Goal: Information Seeking & Learning: Learn about a topic

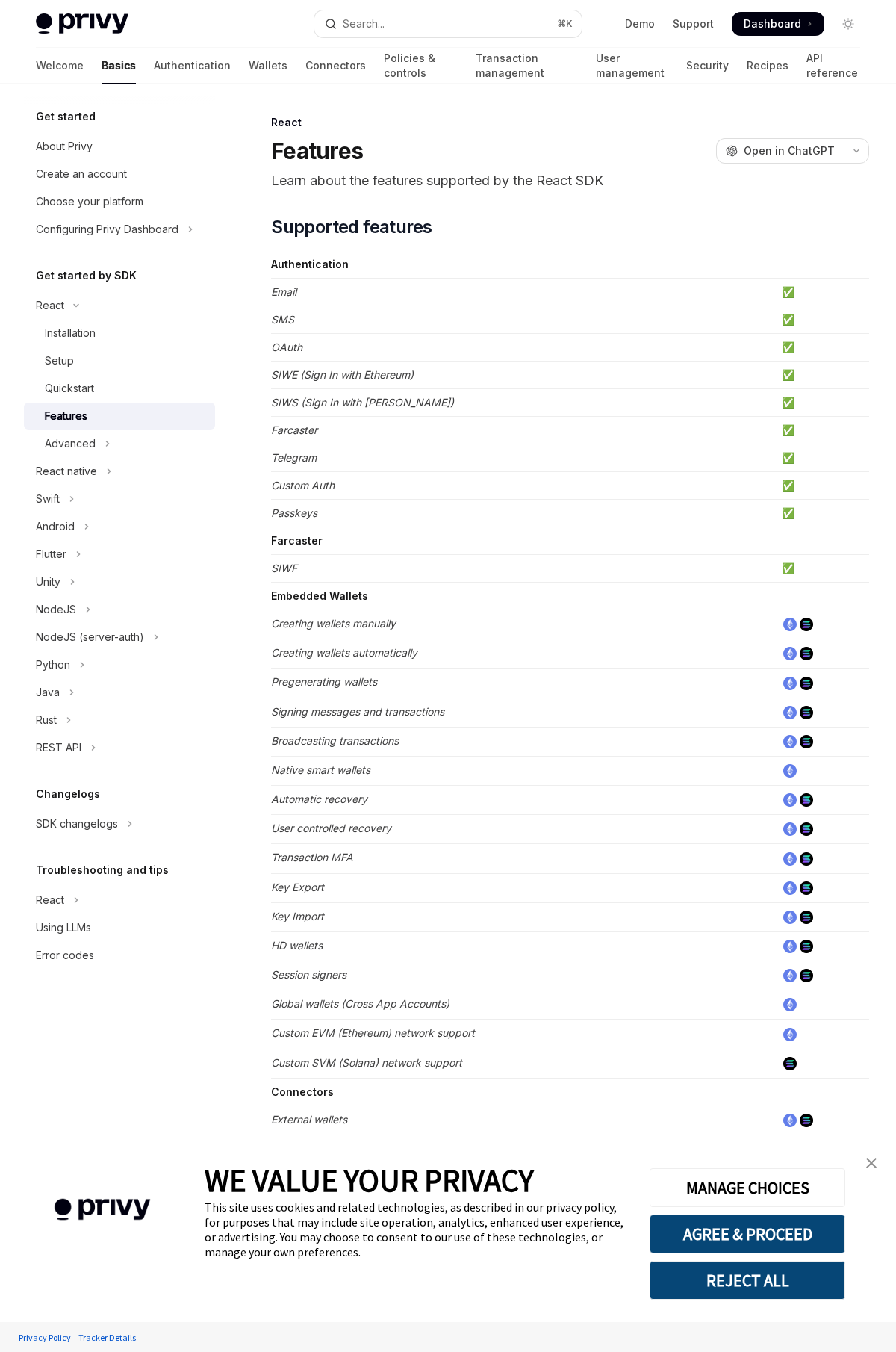
click at [94, 23] on img at bounding box center [82, 23] width 93 height 21
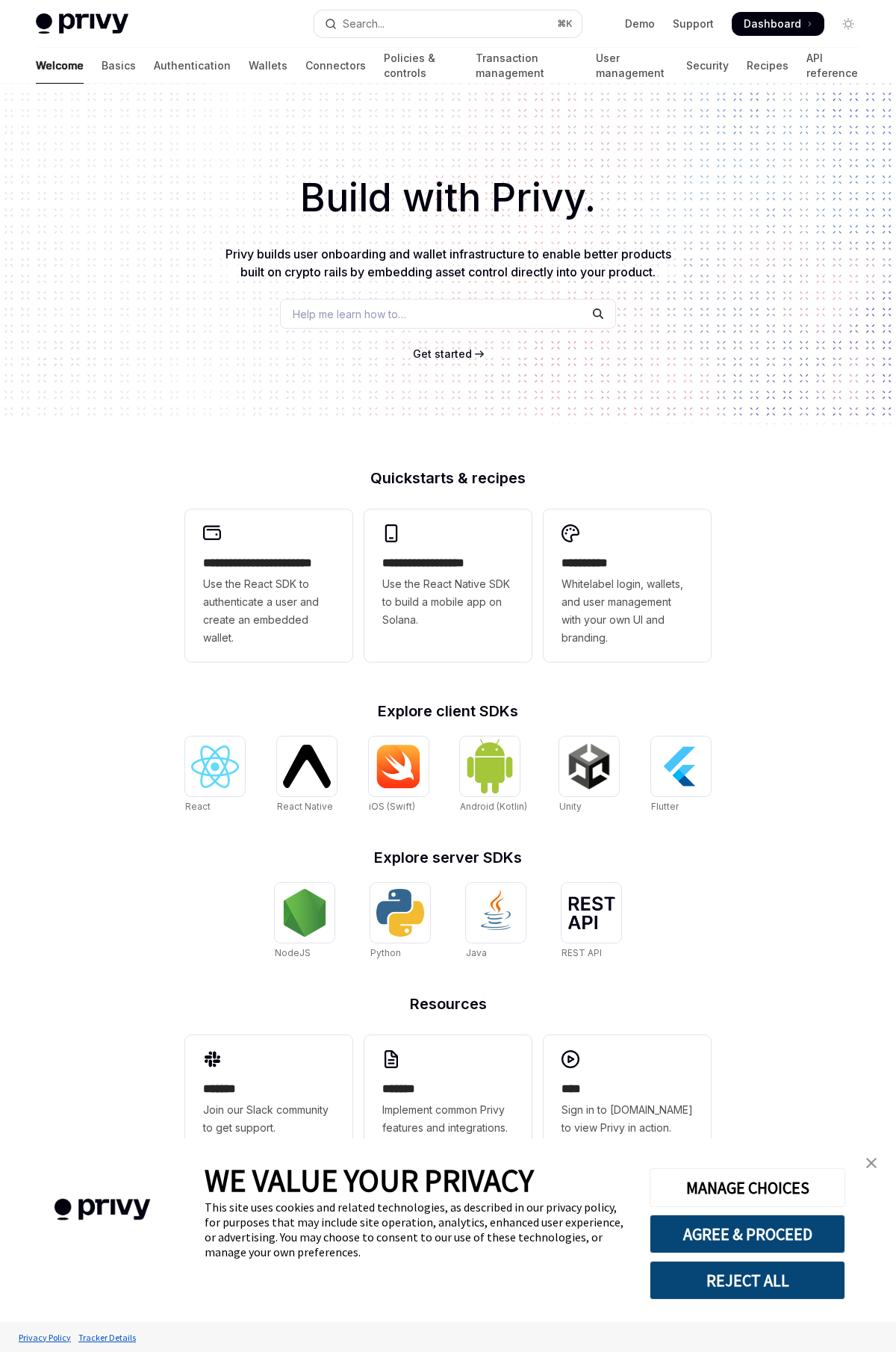
click at [254, 418] on div "Build with Privy. Privy builds user onboarding and wallet infrastructure to ena…" at bounding box center [448, 254] width 896 height 340
click at [249, 70] on link "Wallets" at bounding box center [268, 66] width 39 height 36
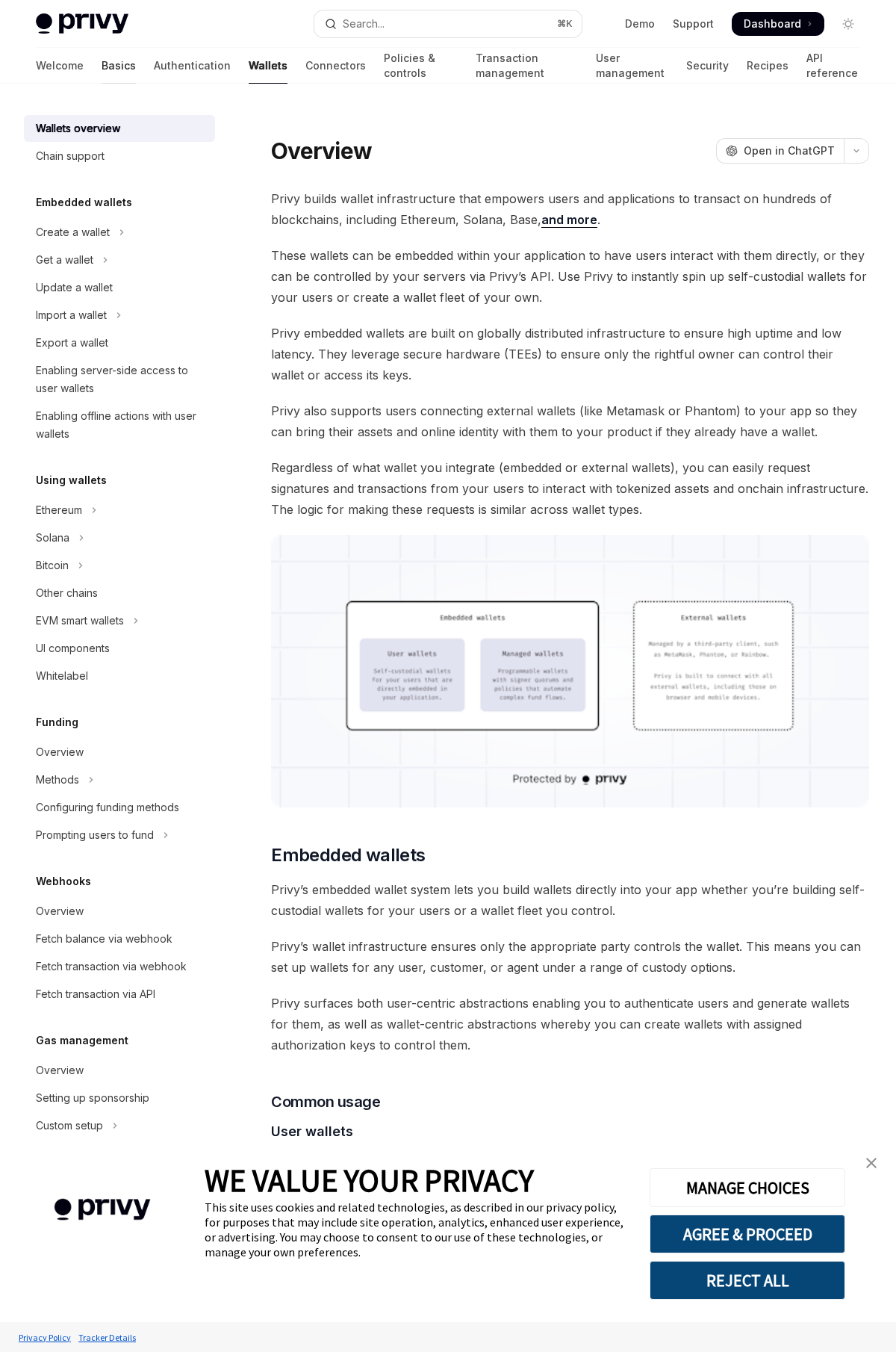
click at [102, 72] on link "Basics" at bounding box center [119, 66] width 35 height 36
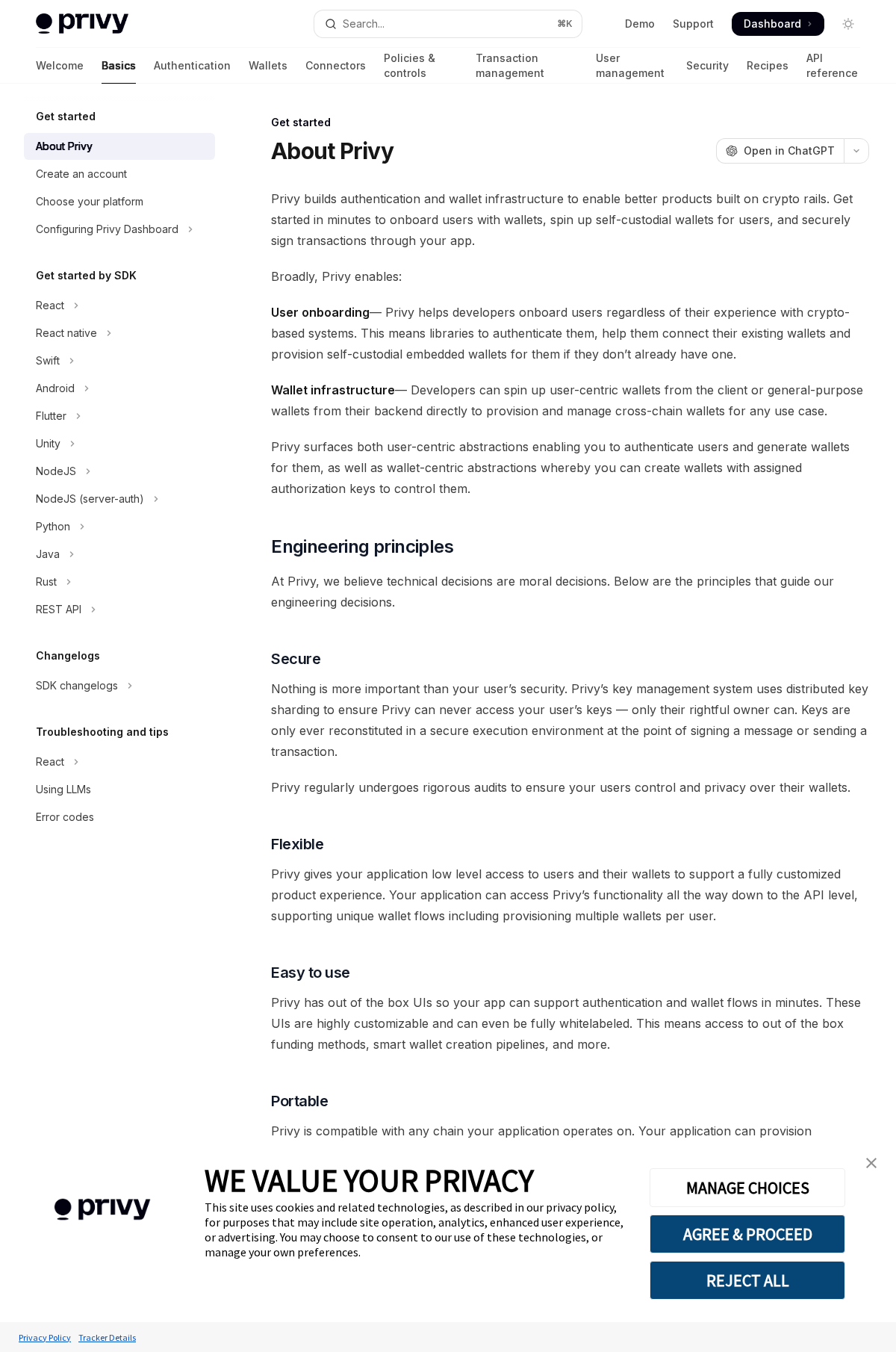
click at [444, 427] on div "Privy builds authentication and wallet infrastructure to enable better products…" at bounding box center [570, 934] width 598 height 1493
click at [116, 178] on div "Create an account" at bounding box center [81, 174] width 91 height 18
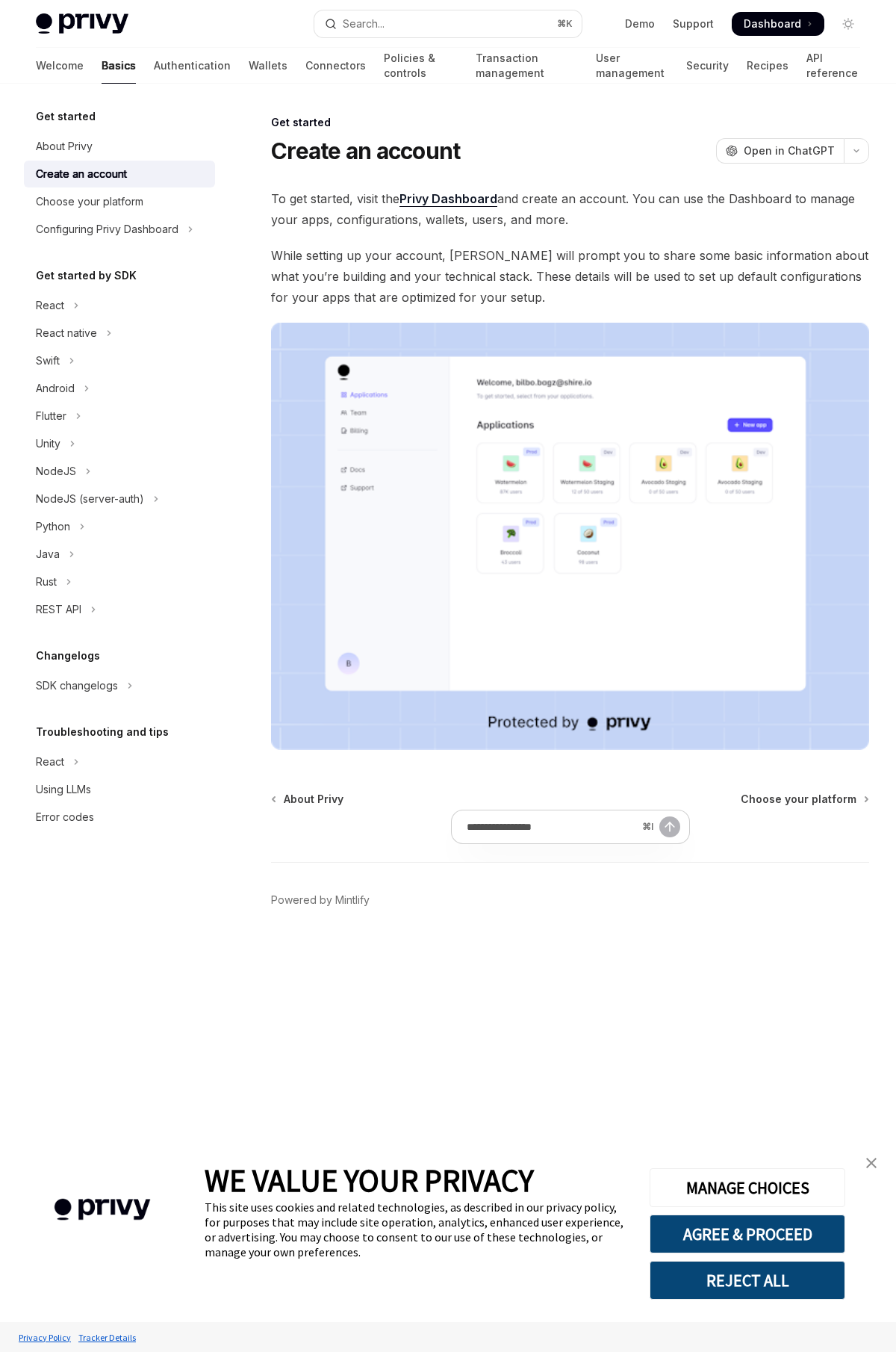
type textarea "*"
click at [442, 266] on span "While setting up your account, [PERSON_NAME] will prompt you to share some basi…" at bounding box center [570, 276] width 598 height 62
